Goal: Task Accomplishment & Management: Manage account settings

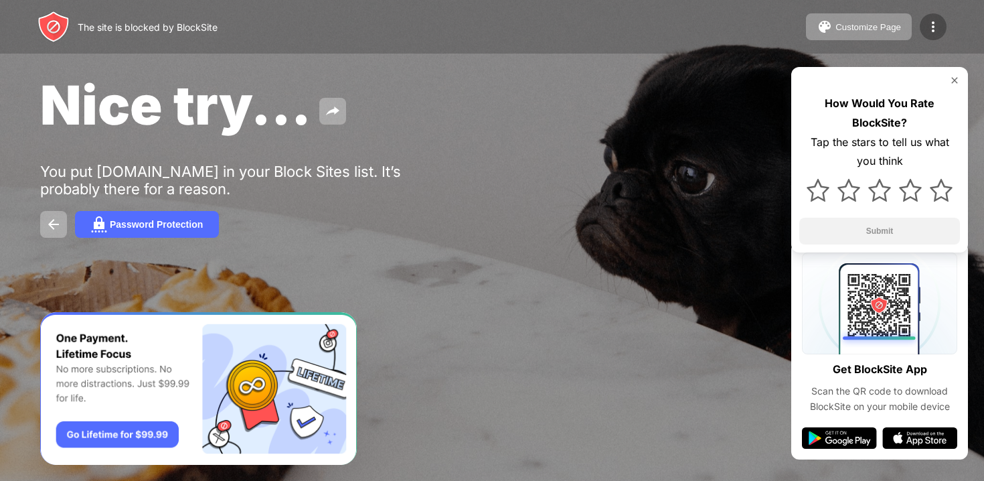
click at [944, 25] on div at bounding box center [933, 26] width 27 height 27
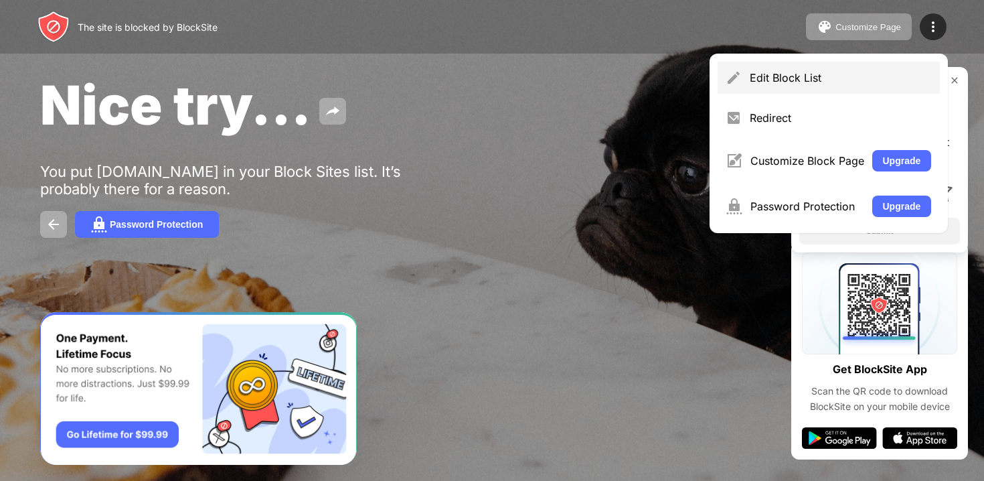
click at [863, 80] on div "Edit Block List" at bounding box center [841, 77] width 182 height 13
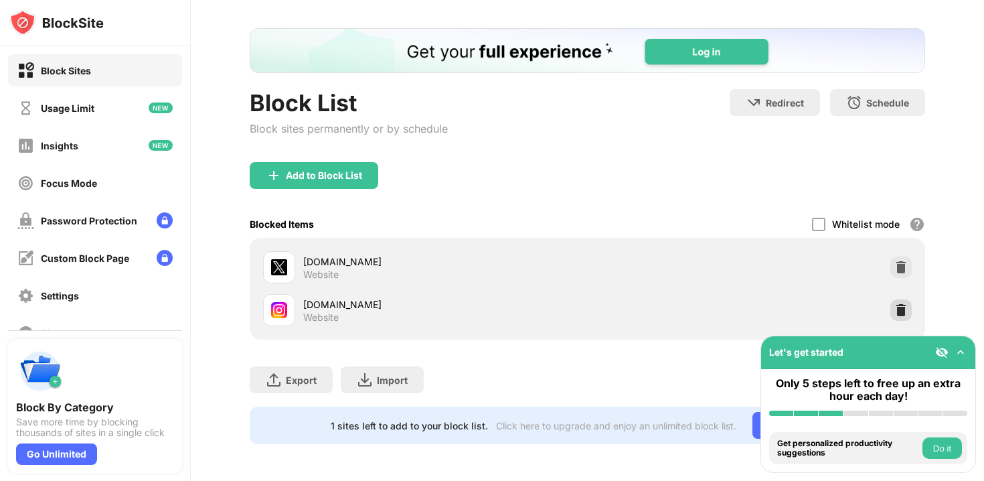
click at [899, 307] on img at bounding box center [901, 309] width 13 height 13
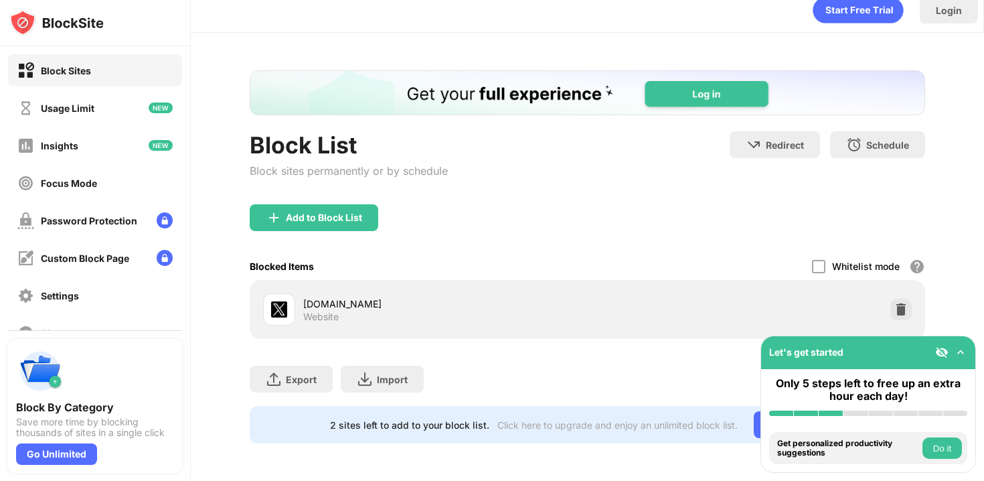
scroll to position [13, 0]
click at [323, 206] on div "Add to Block List" at bounding box center [314, 218] width 129 height 27
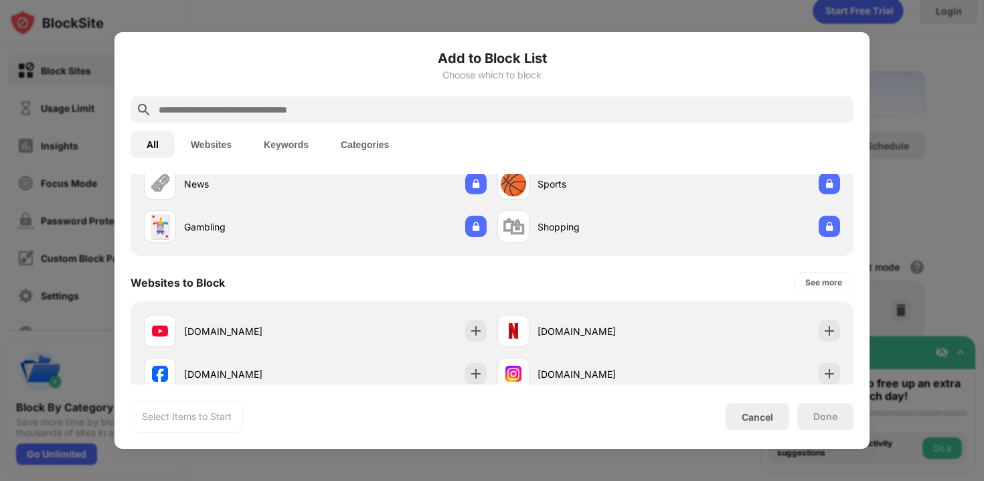
scroll to position [141, 0]
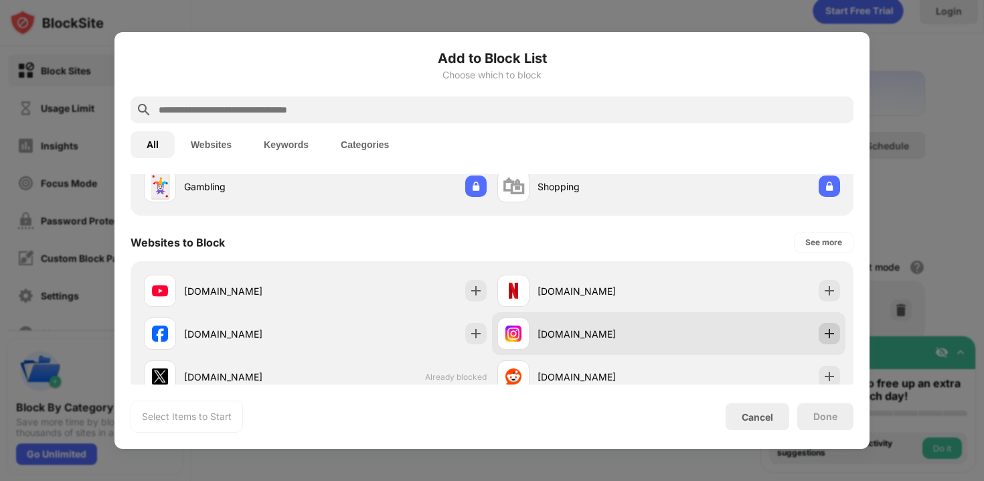
click at [824, 336] on img at bounding box center [829, 333] width 13 height 13
